Goal: Consume media (video, audio)

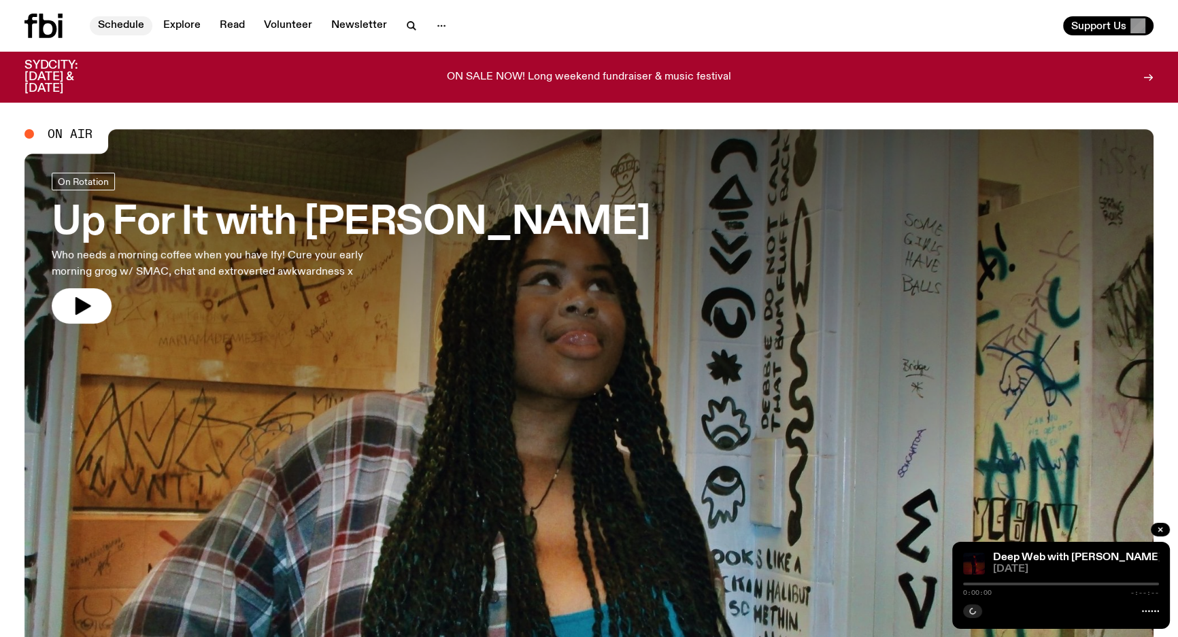
click at [129, 33] on link "Schedule" at bounding box center [121, 25] width 63 height 19
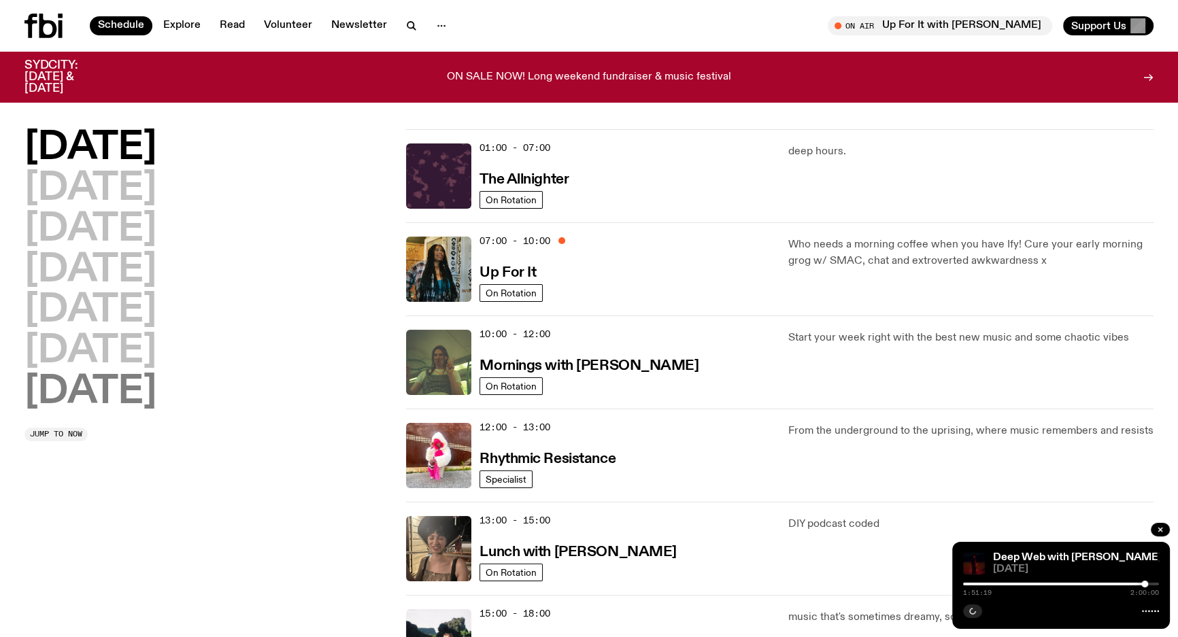
click at [105, 394] on h2 "[DATE]" at bounding box center [90, 392] width 132 height 38
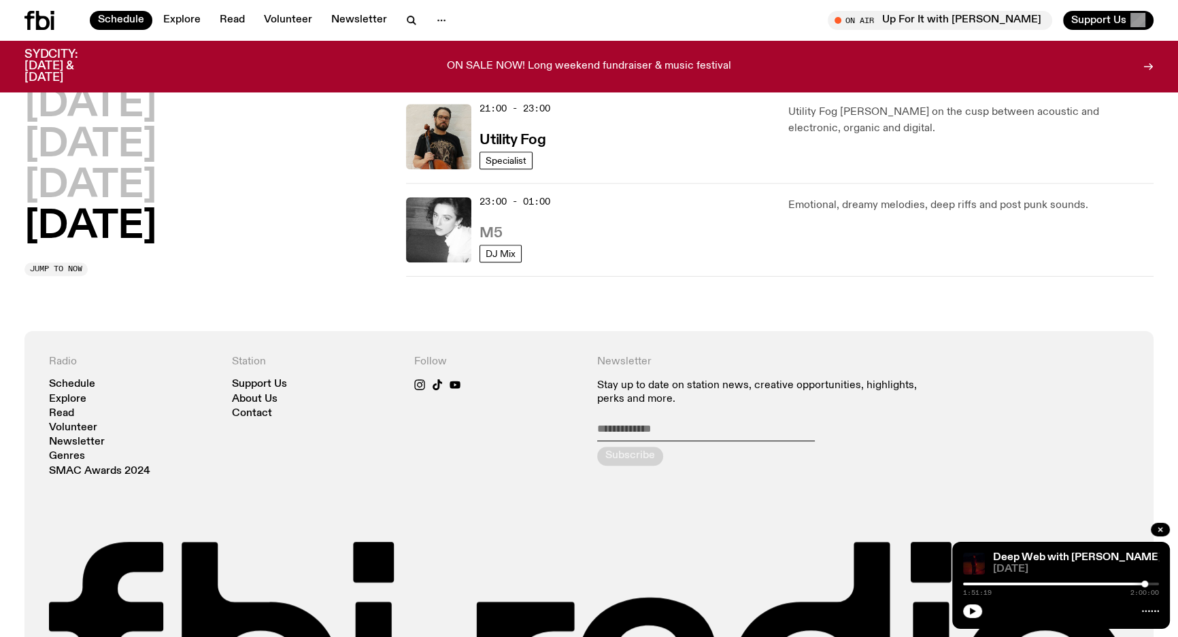
scroll to position [962, 0]
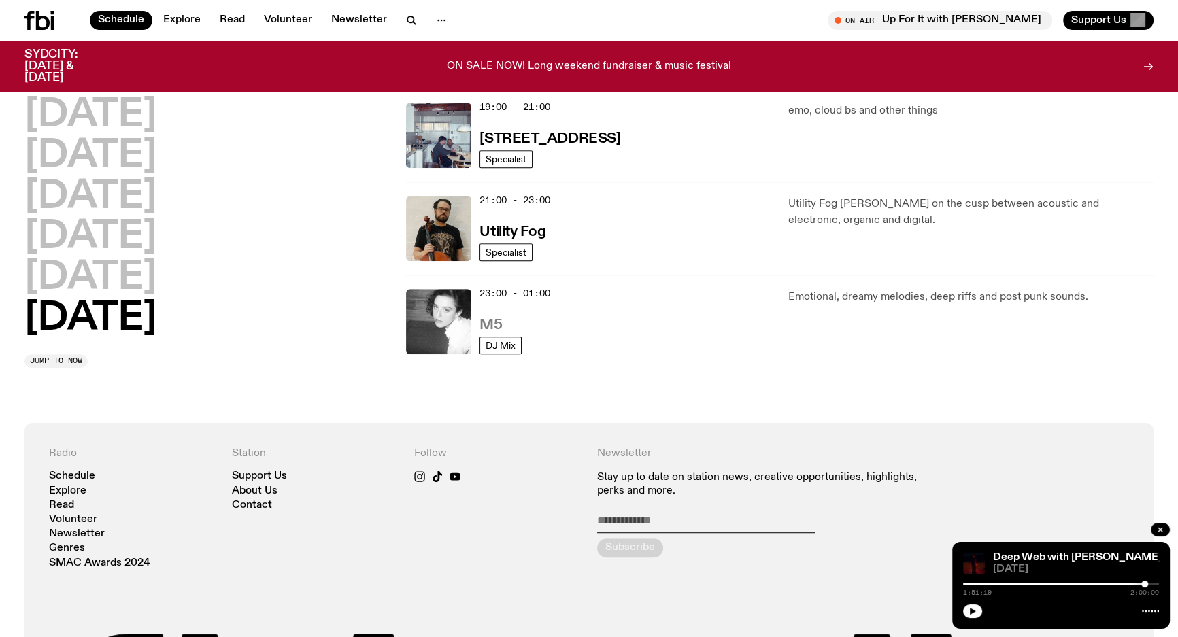
click at [497, 324] on h3 "M5" at bounding box center [491, 325] width 22 height 14
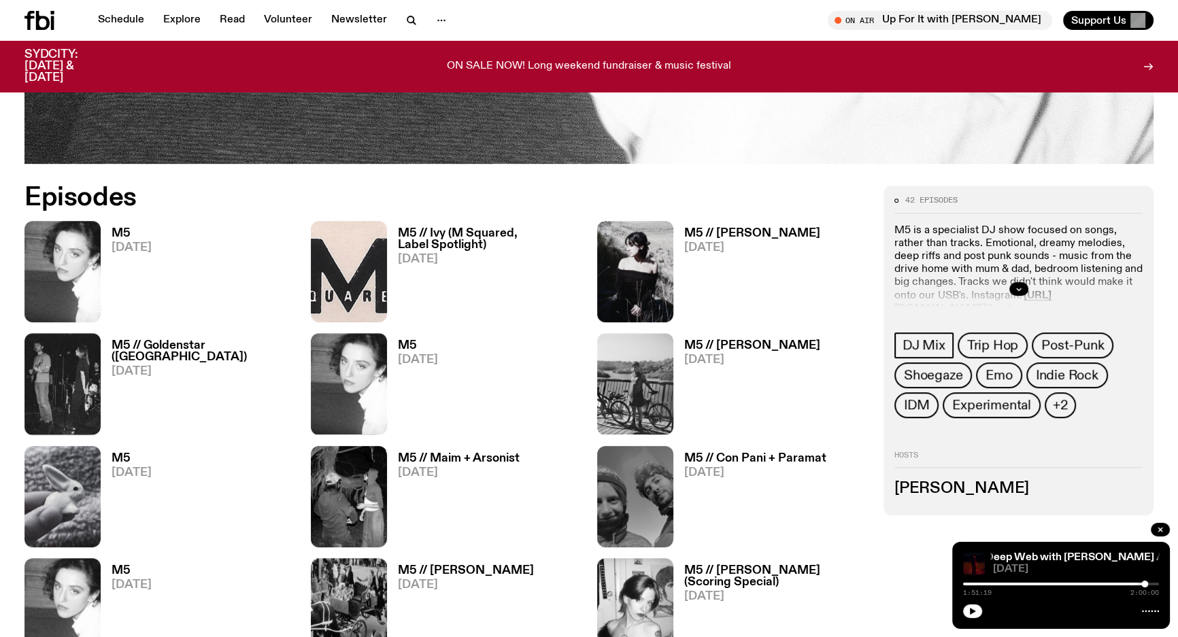
scroll to position [608, 0]
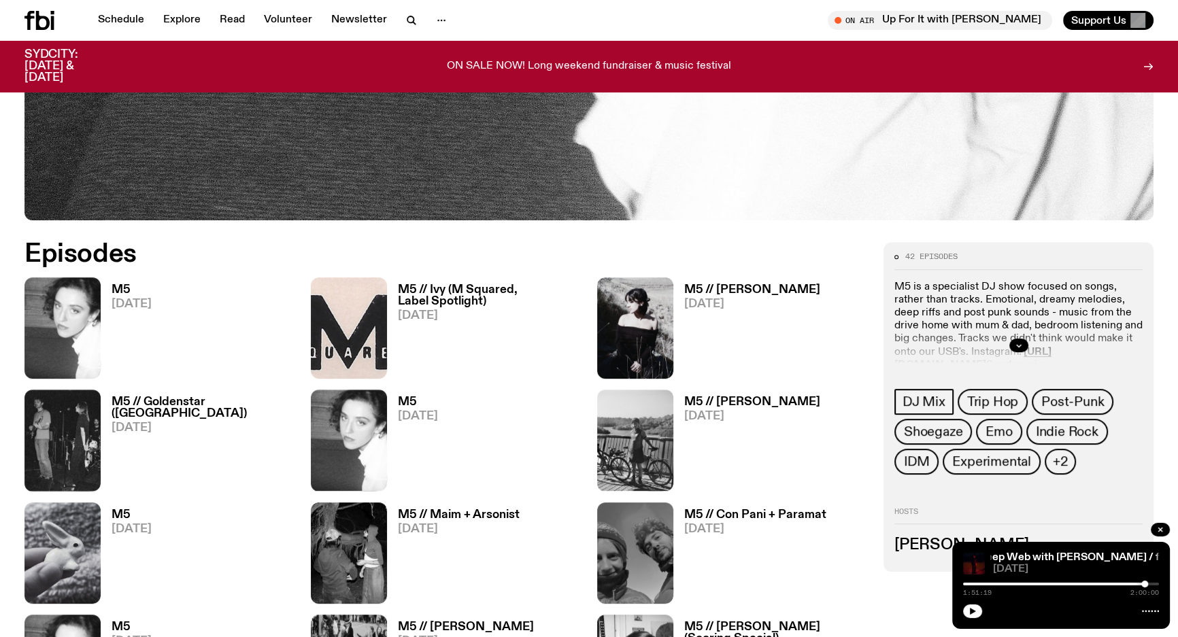
click at [135, 292] on h3 "M5" at bounding box center [132, 290] width 40 height 12
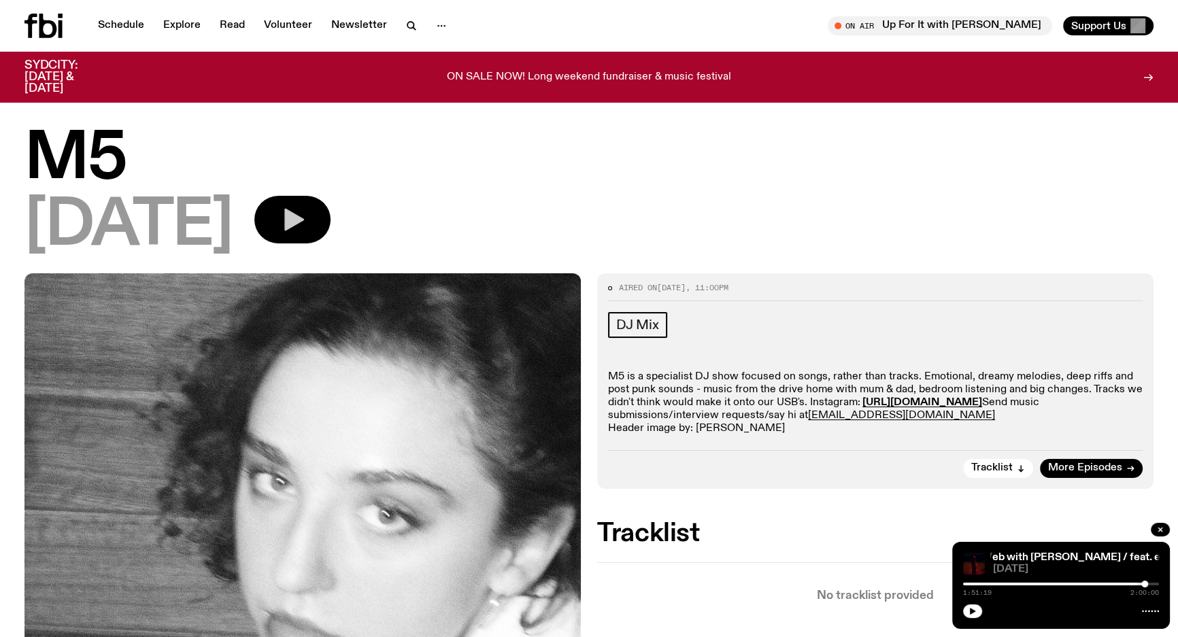
click at [306, 229] on icon "button" at bounding box center [292, 219] width 27 height 27
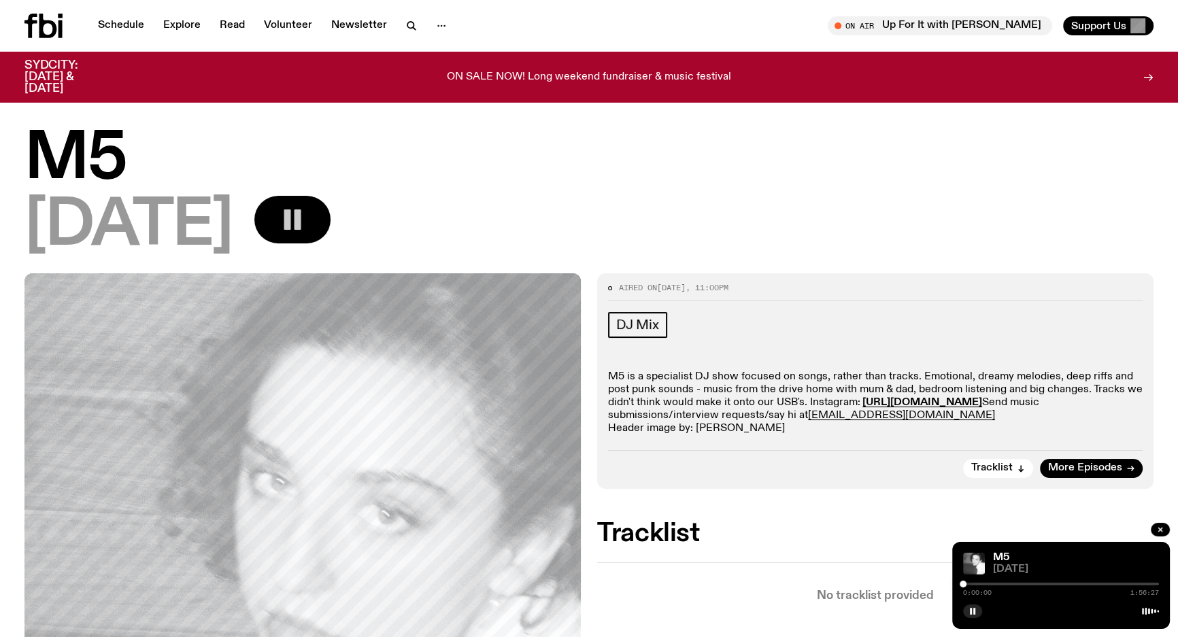
click at [967, 584] on div at bounding box center [1061, 584] width 196 height 3
drag, startPoint x: 878, startPoint y: 604, endPoint x: 884, endPoint y: 609, distance: 7.8
click at [965, 586] on div at bounding box center [965, 584] width 7 height 7
click at [964, 587] on div at bounding box center [963, 584] width 7 height 7
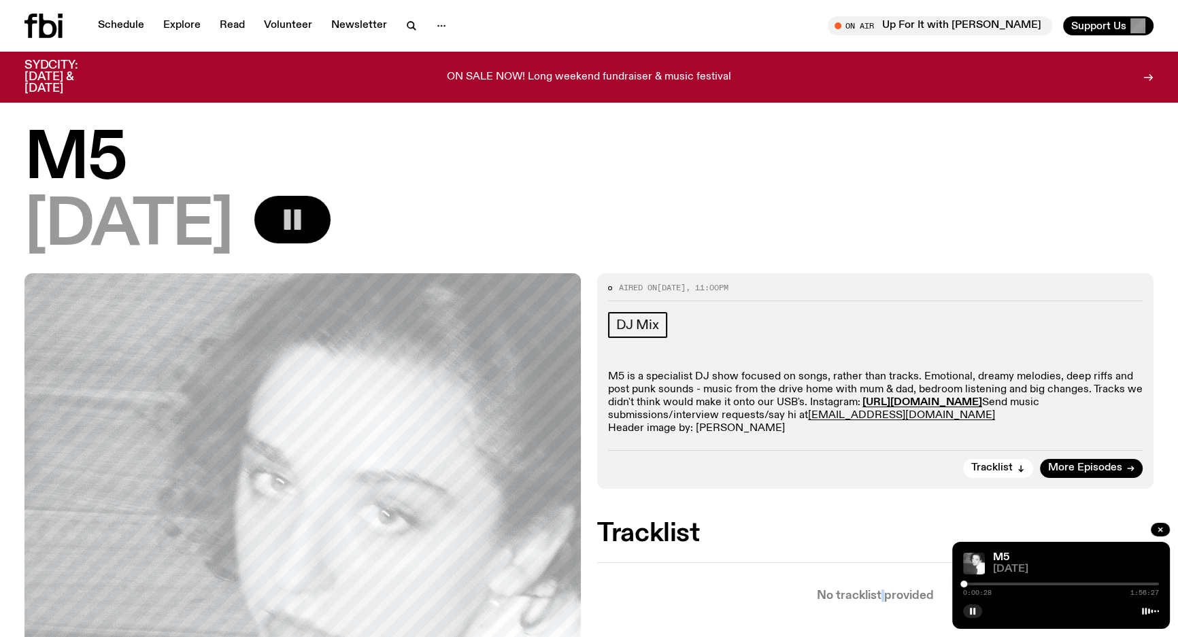
click at [964, 587] on div at bounding box center [963, 584] width 7 height 7
click at [945, 200] on div "[DATE]" at bounding box center [588, 226] width 1129 height 61
click at [970, 607] on icon "button" at bounding box center [973, 611] width 8 height 8
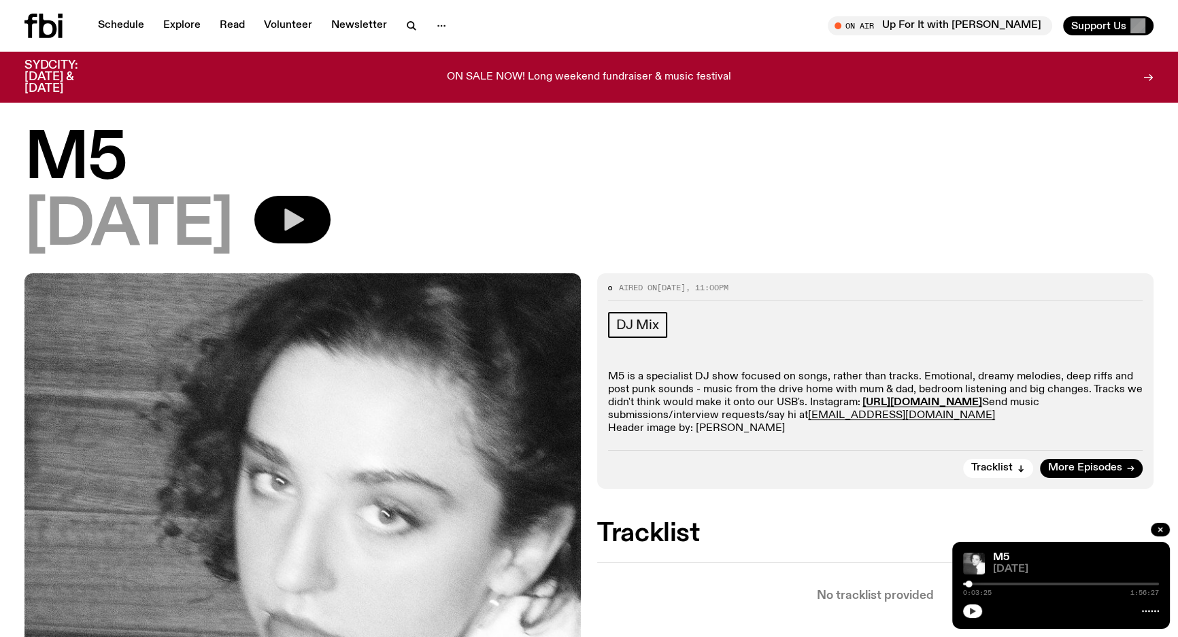
click at [971, 613] on icon "button" at bounding box center [973, 611] width 6 height 7
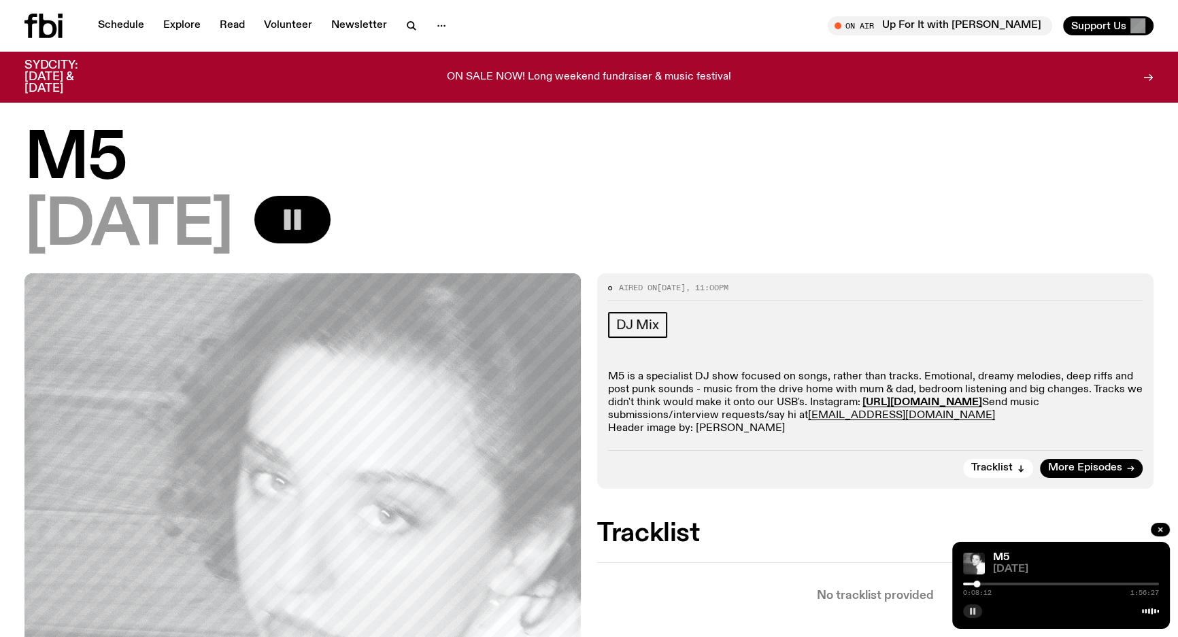
click at [977, 584] on div at bounding box center [976, 584] width 7 height 7
click at [979, 585] on div at bounding box center [977, 584] width 7 height 7
click at [976, 583] on div at bounding box center [979, 584] width 7 height 7
click at [978, 584] on div at bounding box center [976, 584] width 7 height 7
click at [979, 583] on div at bounding box center [978, 584] width 7 height 7
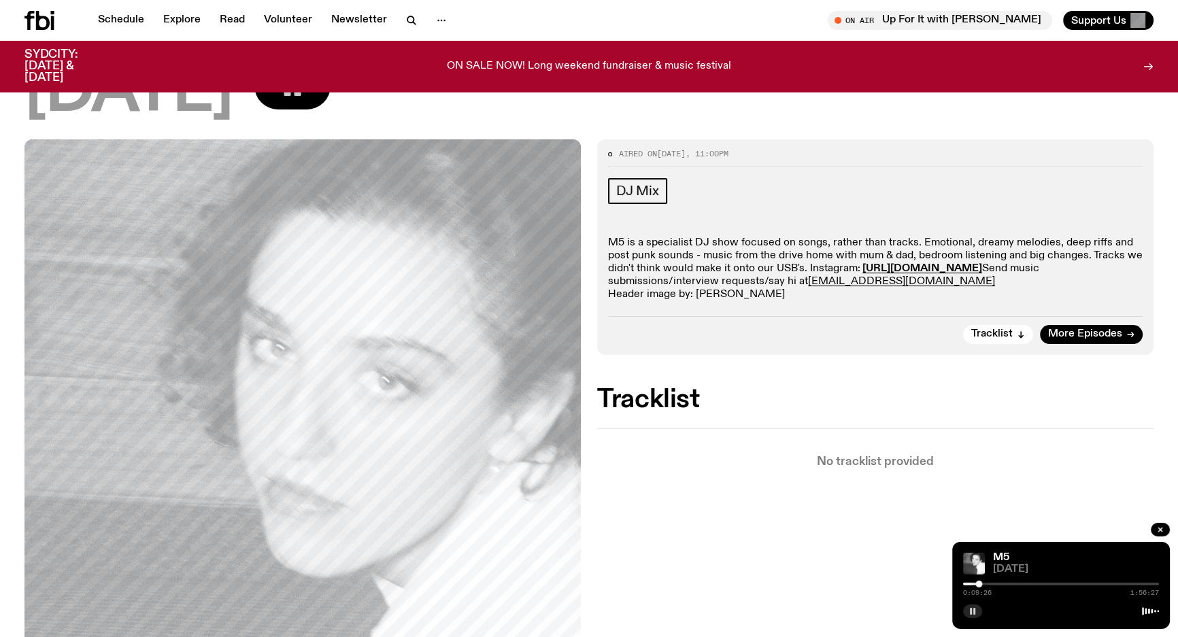
scroll to position [247, 0]
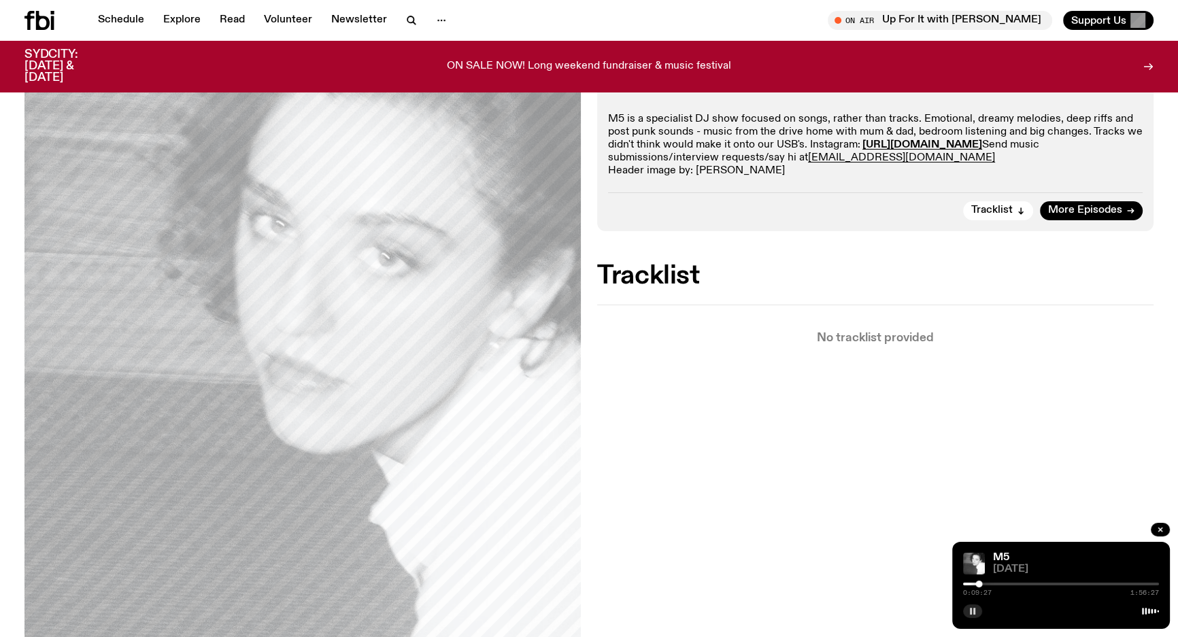
click at [820, 509] on div "Aired on [DATE] 11:00pm DJ Mix M5 is a specialist DJ show focused on songs, rat…" at bounding box center [589, 419] width 1178 height 807
click at [979, 582] on div at bounding box center [979, 584] width 7 height 7
click at [982, 584] on div at bounding box center [981, 584] width 7 height 7
click at [984, 583] on div at bounding box center [981, 584] width 7 height 7
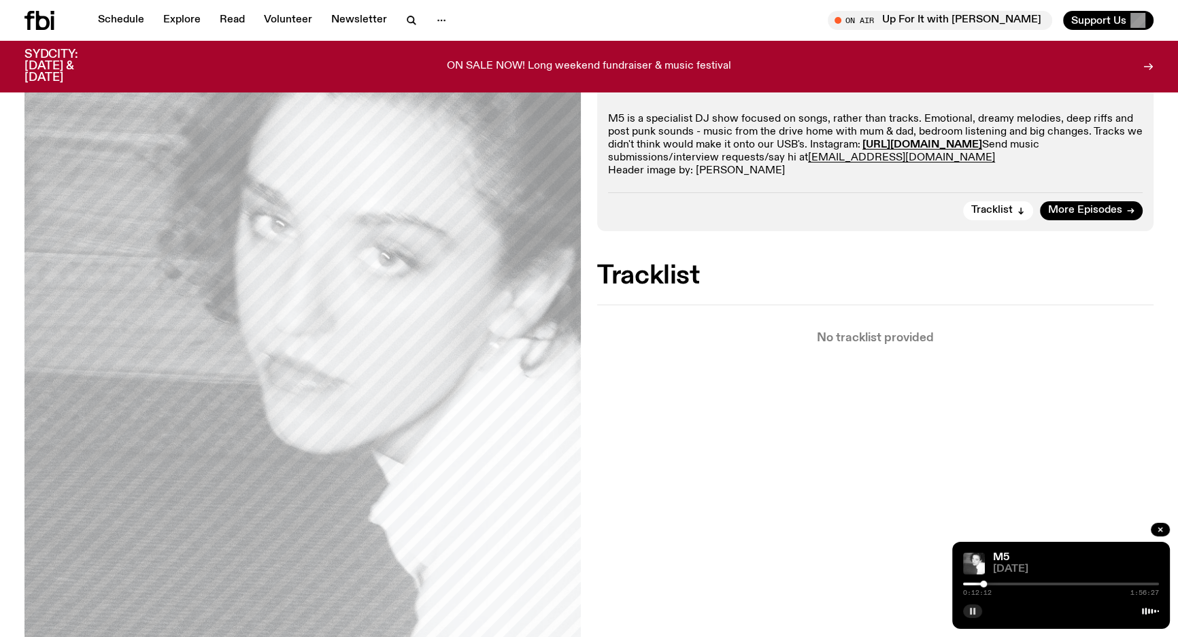
click at [986, 584] on div at bounding box center [983, 584] width 7 height 7
click at [985, 584] on div at bounding box center [985, 584] width 7 height 7
click at [984, 585] on div at bounding box center [985, 584] width 7 height 7
click at [749, 492] on div "Aired on [DATE] 11:00pm DJ Mix M5 is a specialist DJ show focused on songs, rat…" at bounding box center [589, 419] width 1178 height 807
